Goal: Information Seeking & Learning: Check status

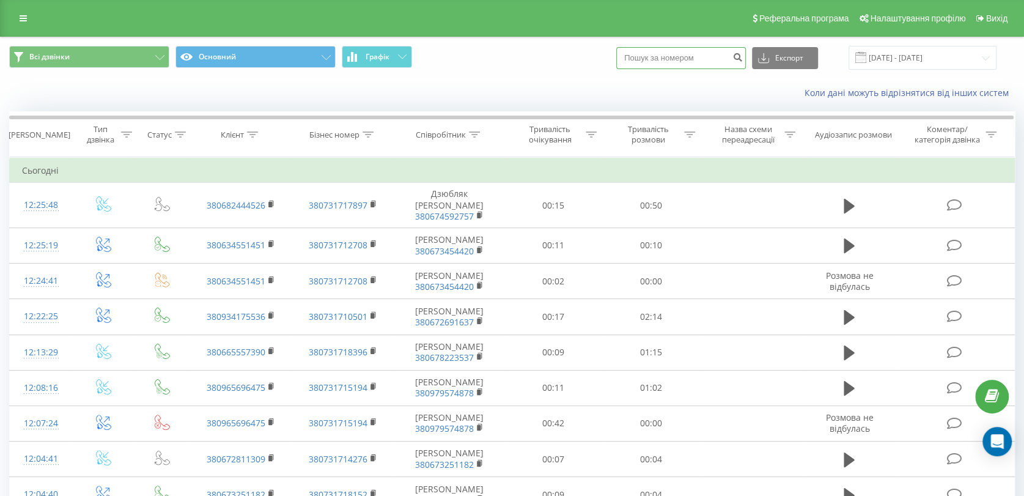
click at [693, 52] on input at bounding box center [681, 58] width 130 height 22
paste input "380685884813"
type input "380685884813"
click at [743, 58] on icon "submit" at bounding box center [738, 55] width 10 height 7
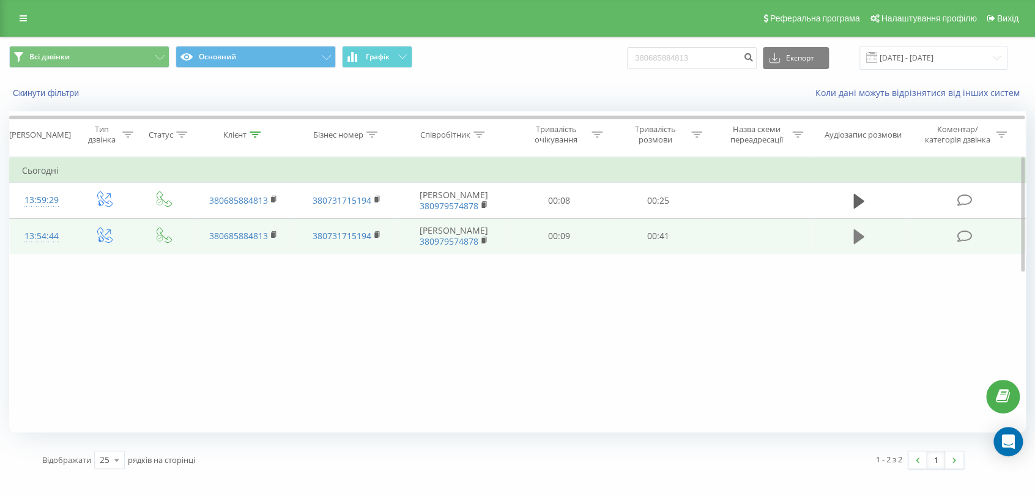
click at [856, 244] on icon at bounding box center [858, 236] width 11 height 15
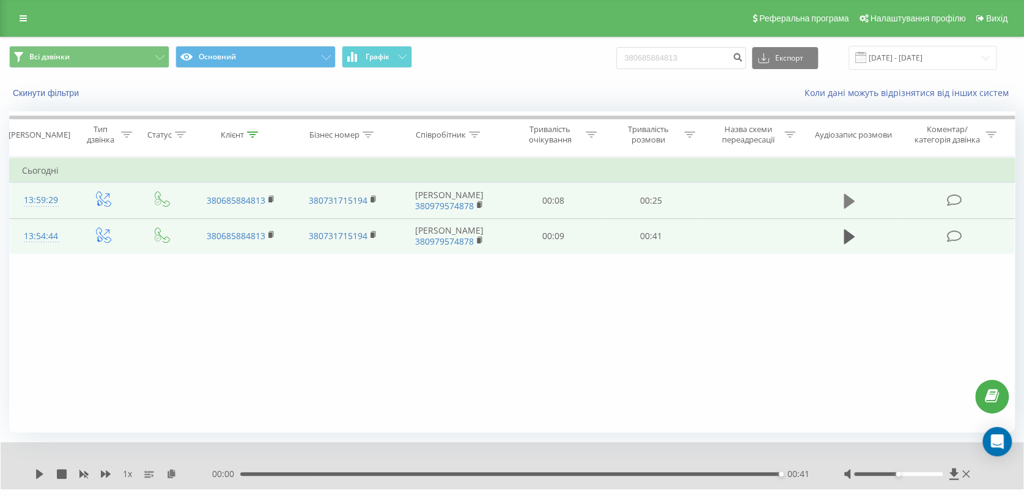
click at [842, 200] on button at bounding box center [849, 201] width 18 height 18
drag, startPoint x: 705, startPoint y: 60, endPoint x: 557, endPoint y: 57, distance: 148.6
click at [558, 57] on div "Всі дзвінки Основний Графік 380685884813 Експорт .csv .xls .xlsx 21.05.2025 - 2…" at bounding box center [512, 58] width 1006 height 24
paste input "977155999"
type input "380977155999"
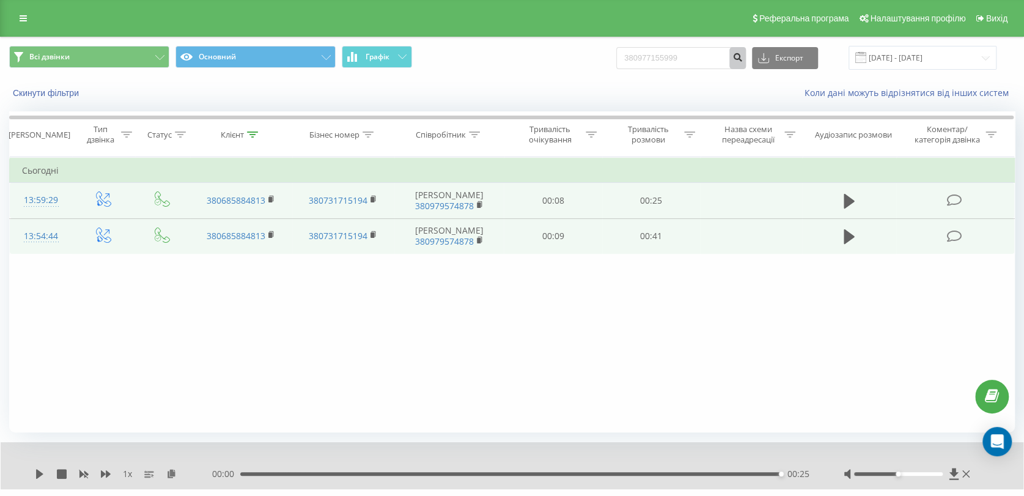
click at [746, 59] on button "submit" at bounding box center [738, 58] width 17 height 22
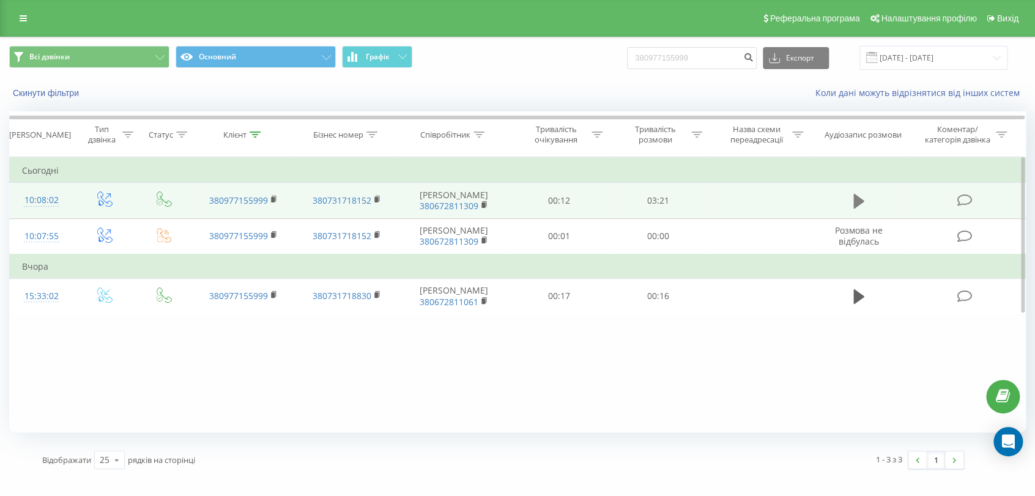
click at [858, 198] on icon at bounding box center [858, 201] width 11 height 15
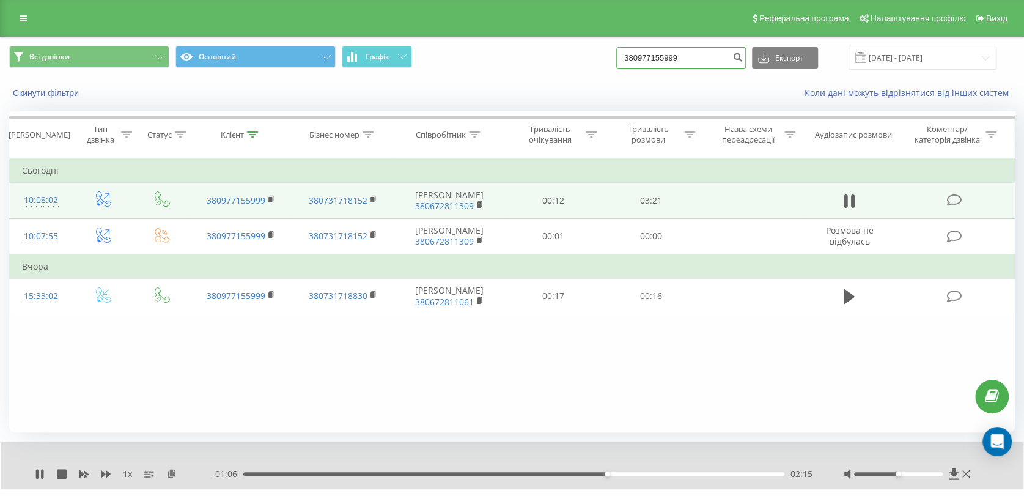
drag, startPoint x: 708, startPoint y: 57, endPoint x: 569, endPoint y: 55, distance: 139.5
click at [571, 55] on div "Всі дзвінки Основний Графік 380977155999 Експорт .csv .xls .xlsx 21.05.2025 - 2…" at bounding box center [512, 58] width 1006 height 24
paste input "673827115"
type input "380673827115"
click at [743, 59] on icon "submit" at bounding box center [738, 55] width 10 height 7
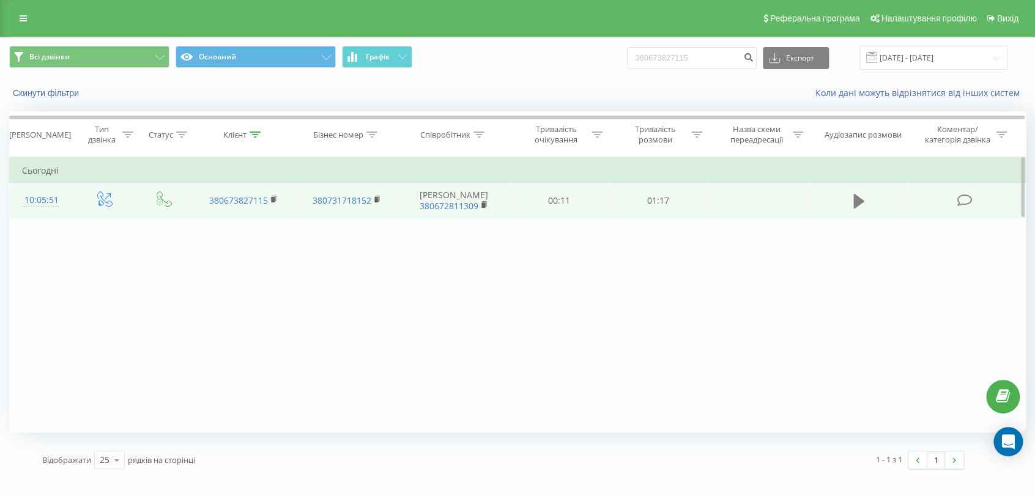
click at [856, 201] on icon at bounding box center [858, 201] width 11 height 15
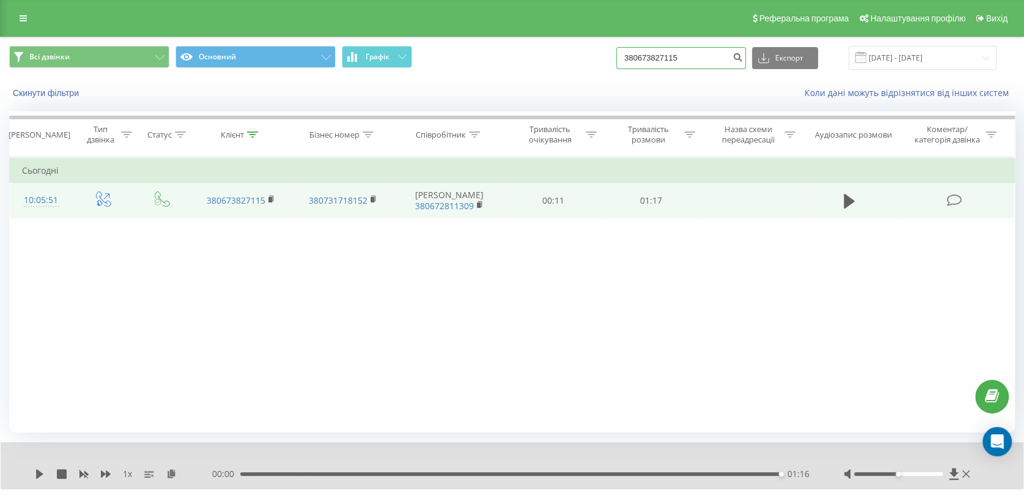
drag, startPoint x: 713, startPoint y: 54, endPoint x: 572, endPoint y: 62, distance: 140.9
click at [572, 62] on div "Всі дзвінки Основний Графік 380673827115 Експорт .csv .xls .xlsx 21.05.2025 - 2…" at bounding box center [512, 58] width 1006 height 24
paste input "83357161"
type input "380683357161"
click at [743, 58] on icon "submit" at bounding box center [738, 55] width 10 height 7
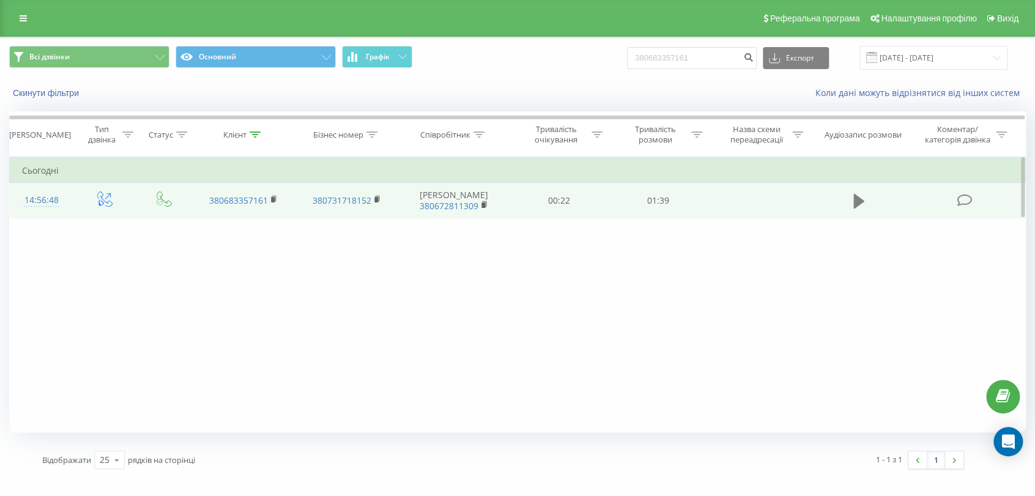
click at [857, 199] on icon at bounding box center [858, 201] width 11 height 15
